Goal: Task Accomplishment & Management: Manage account settings

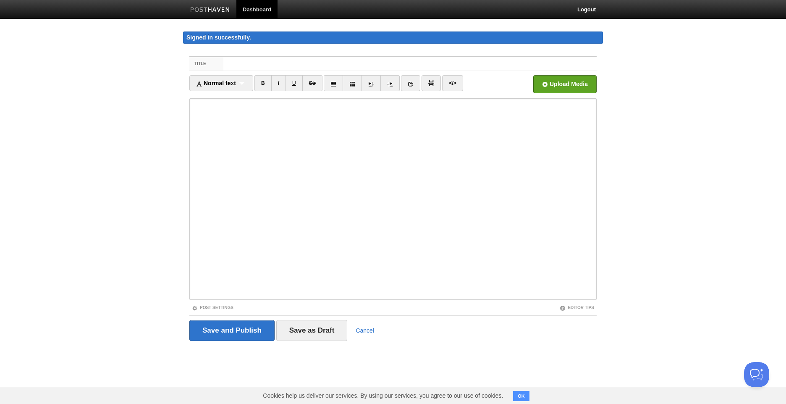
click at [307, 55] on div "Title Normal text Normal text Heading 1 Heading 2 Heading 3 B I U Str ×" at bounding box center [393, 211] width 420 height 324
click at [309, 62] on input "Title" at bounding box center [409, 63] width 373 height 13
click at [263, 62] on input "Title" at bounding box center [409, 63] width 373 height 13
click at [221, 11] on img at bounding box center [210, 10] width 40 height 6
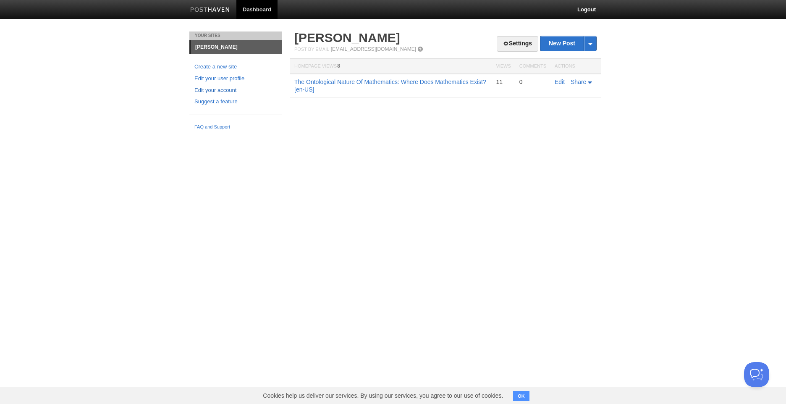
click at [230, 93] on link "Edit your account" at bounding box center [235, 90] width 82 height 9
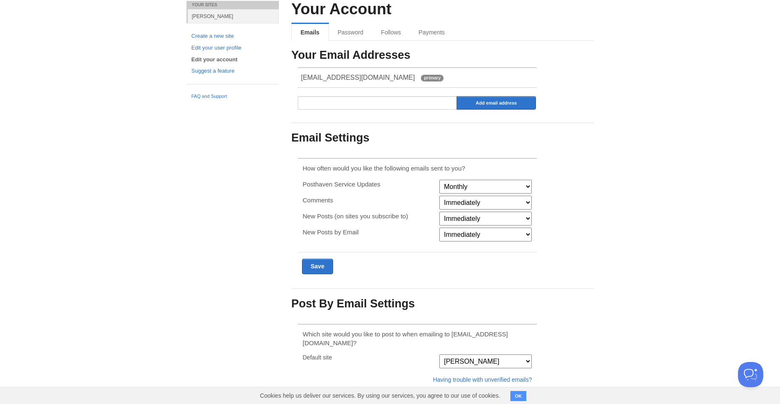
scroll to position [63, 0]
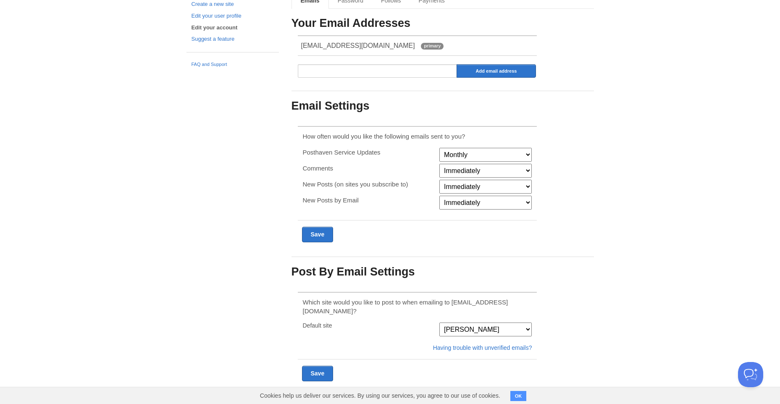
click at [501, 322] on select "[PERSON_NAME]" at bounding box center [485, 329] width 92 height 14
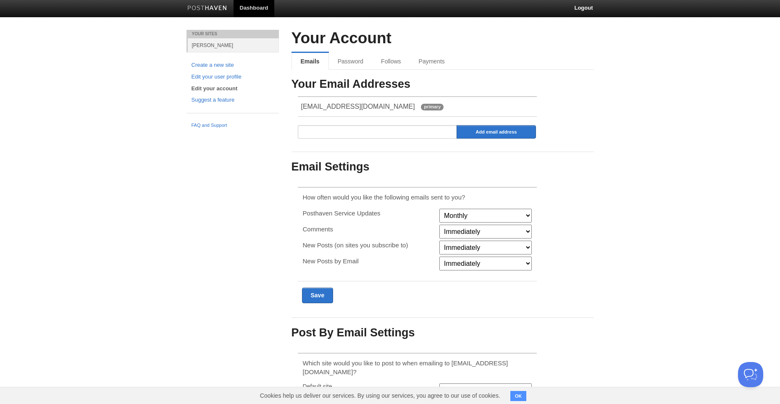
scroll to position [0, 0]
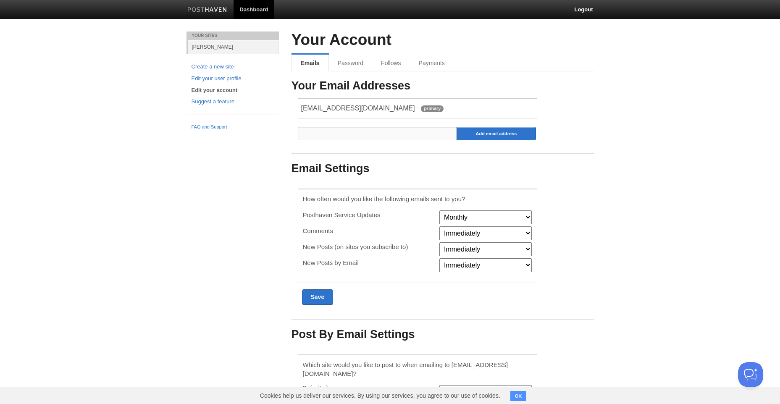
click at [416, 134] on input "email" at bounding box center [378, 133] width 160 height 13
click at [438, 115] on li "contato@arthurseerig.com primary" at bounding box center [417, 109] width 239 height 20
click at [425, 130] on input "email" at bounding box center [378, 133] width 160 height 13
type input "arthurpahim@outlook.com"
click at [456, 127] on input "Add email address" at bounding box center [496, 133] width 80 height 13
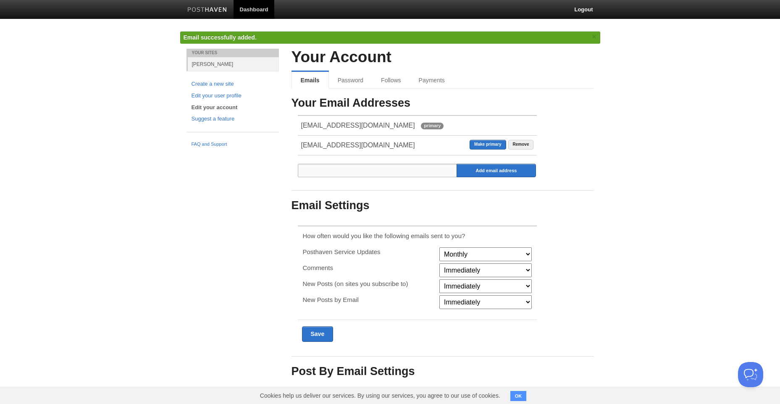
click at [378, 164] on input "email" at bounding box center [378, 170] width 160 height 13
click at [581, 196] on div "Your Email Addresses contato@arthurseerig.com primary Remove Make primary arthu…" at bounding box center [442, 237] width 302 height 281
click at [430, 173] on input "email" at bounding box center [378, 170] width 160 height 13
click at [585, 147] on div "Your Email Addresses contato@arthurseerig.com primary Remove Make primary arthu…" at bounding box center [442, 237] width 302 height 281
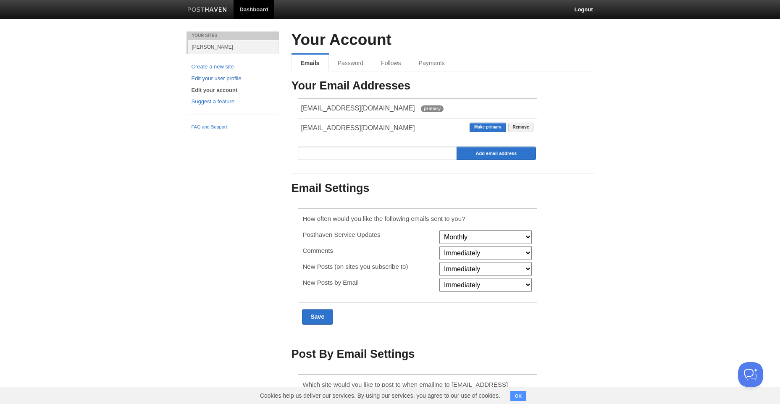
click at [231, 76] on link "Edit your user profile" at bounding box center [232, 78] width 82 height 9
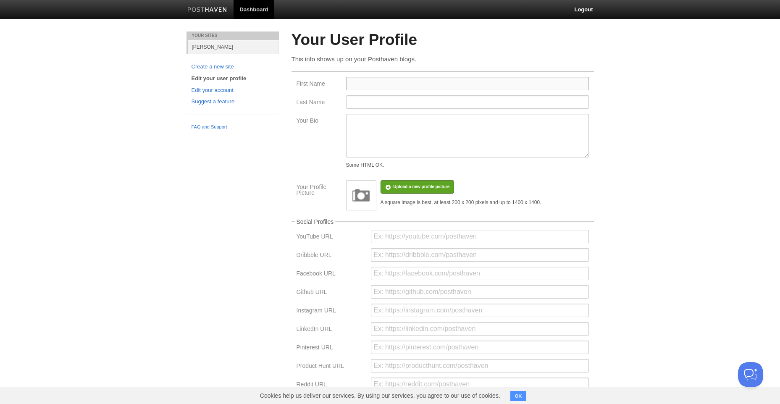
click at [408, 86] on input "First Name" at bounding box center [467, 83] width 243 height 13
type input "Arthur"
type input "Seerig"
click at [404, 126] on textarea "Your Bio" at bounding box center [467, 136] width 243 height 44
click at [431, 183] on input "file" at bounding box center [169, 191] width 636 height 43
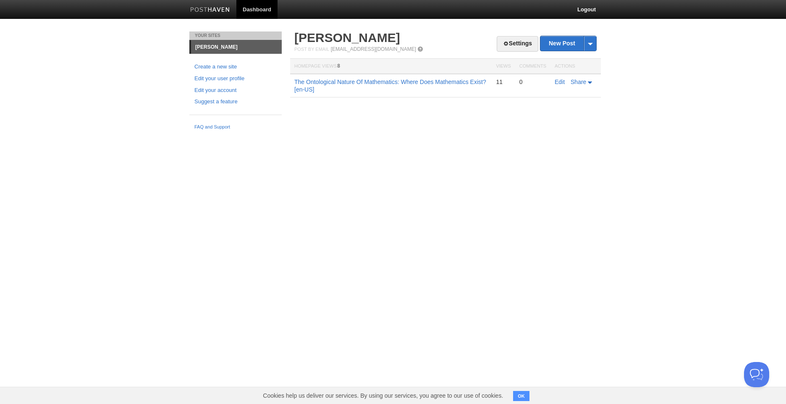
click at [220, 43] on link "[PERSON_NAME]" at bounding box center [236, 46] width 91 height 13
click at [218, 45] on link "[PERSON_NAME]" at bounding box center [236, 46] width 91 height 13
